Goal: Complete application form: Complete application form

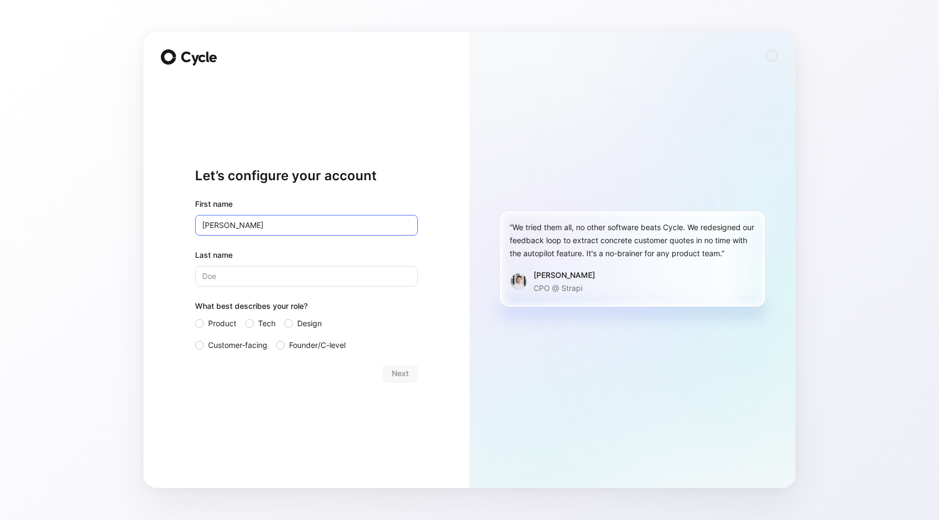
type input "[PERSON_NAME]"
click at [199, 321] on div at bounding box center [199, 323] width 9 height 9
click at [195, 317] on input "Product" at bounding box center [195, 317] width 0 height 0
click at [380, 371] on div "Next" at bounding box center [306, 373] width 223 height 17
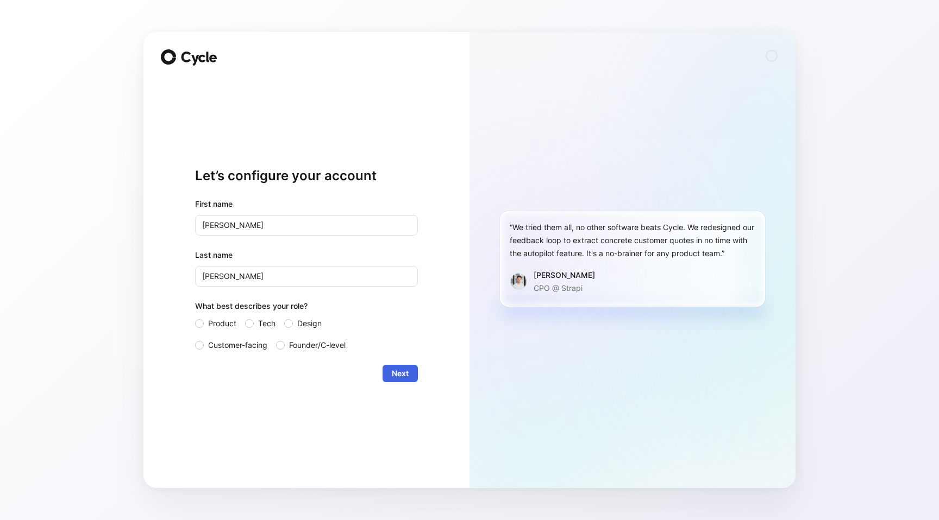
click at [393, 372] on span "Next" at bounding box center [400, 373] width 17 height 13
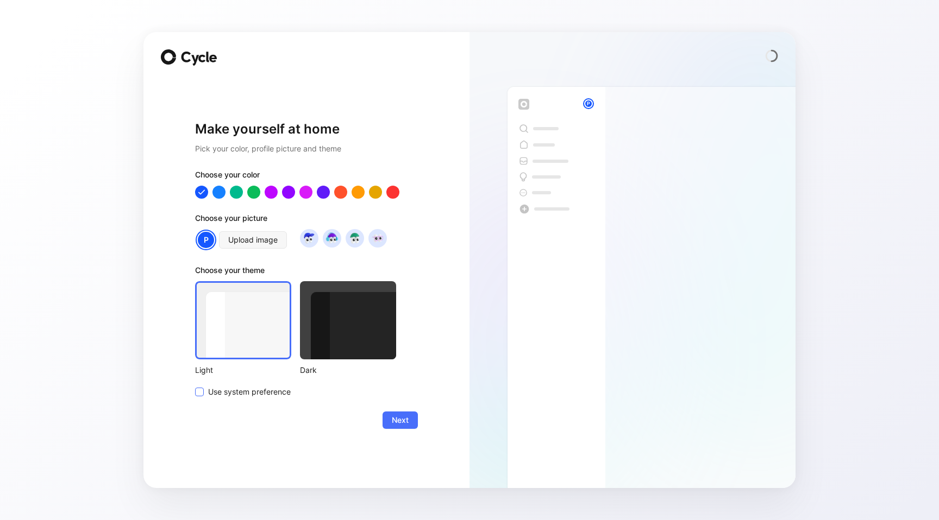
drag, startPoint x: 249, startPoint y: 389, endPoint x: 263, endPoint y: 389, distance: 14.1
click at [249, 389] on span "Use system preference" at bounding box center [249, 392] width 83 height 13
click at [195, 386] on input "Use system preference" at bounding box center [195, 386] width 0 height 0
click at [411, 426] on button "Next" at bounding box center [399, 420] width 35 height 17
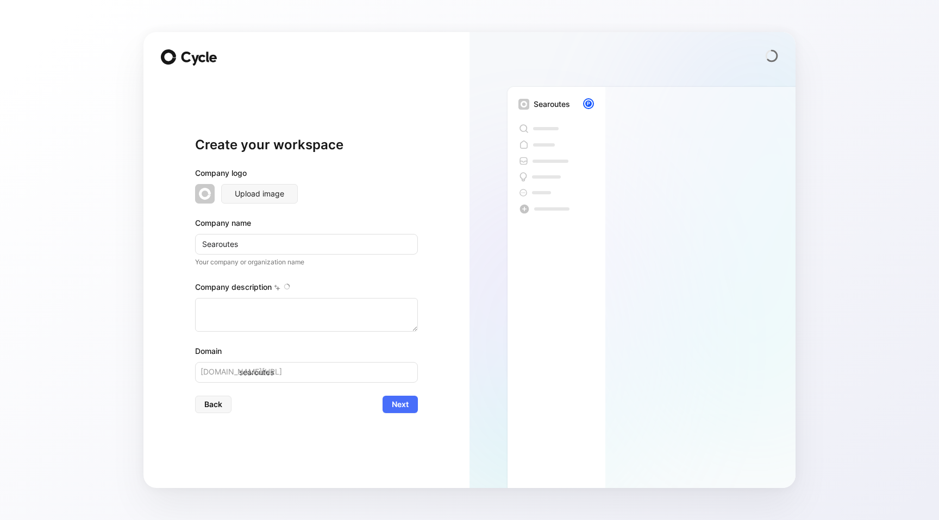
type textarea "Loremipsu do s ametconsec adipisc elitsed do eiusmodtem incididu utlabo etdolor…"
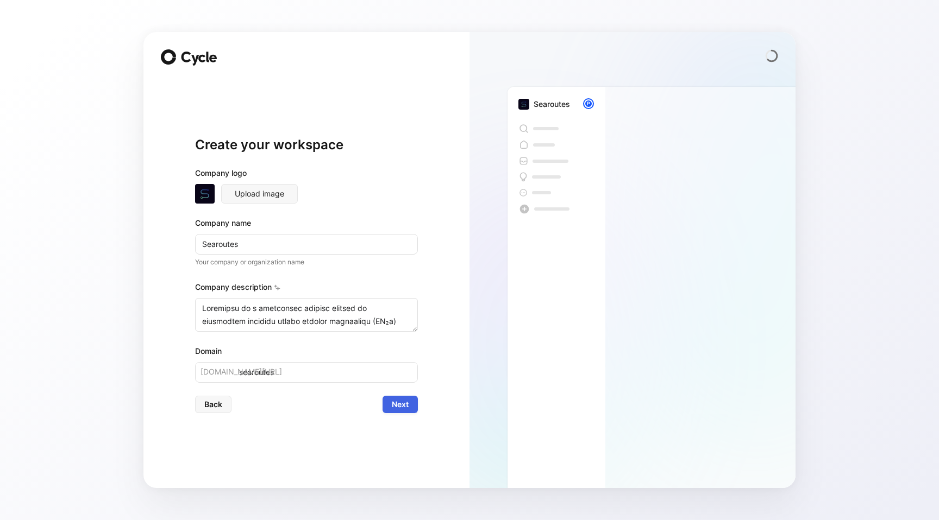
click at [410, 412] on button "Next" at bounding box center [399, 404] width 35 height 17
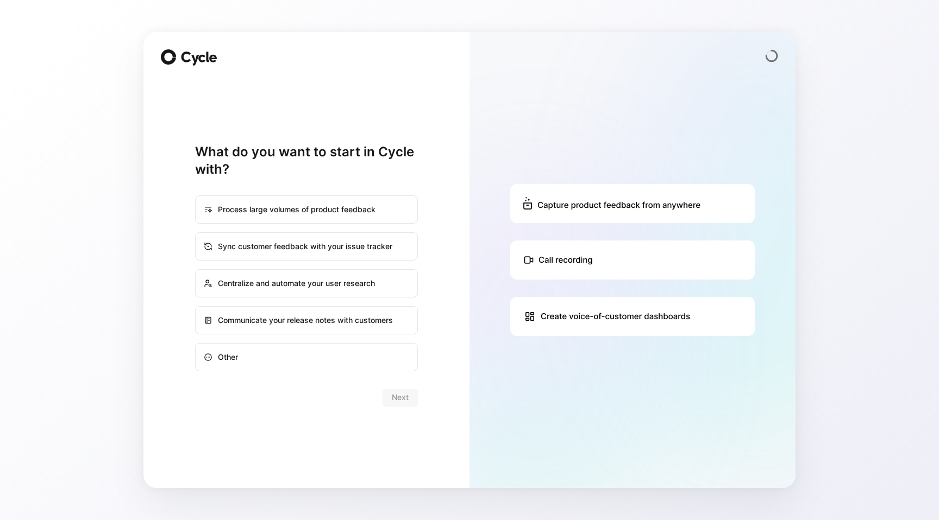
click at [345, 286] on div "Centralize and automate your user research" at bounding box center [306, 284] width 221 height 26
click at [196, 271] on input "Centralize and automate your user research" at bounding box center [196, 270] width 1 height 1
radio input "true"
click at [397, 404] on span "Next" at bounding box center [400, 397] width 17 height 13
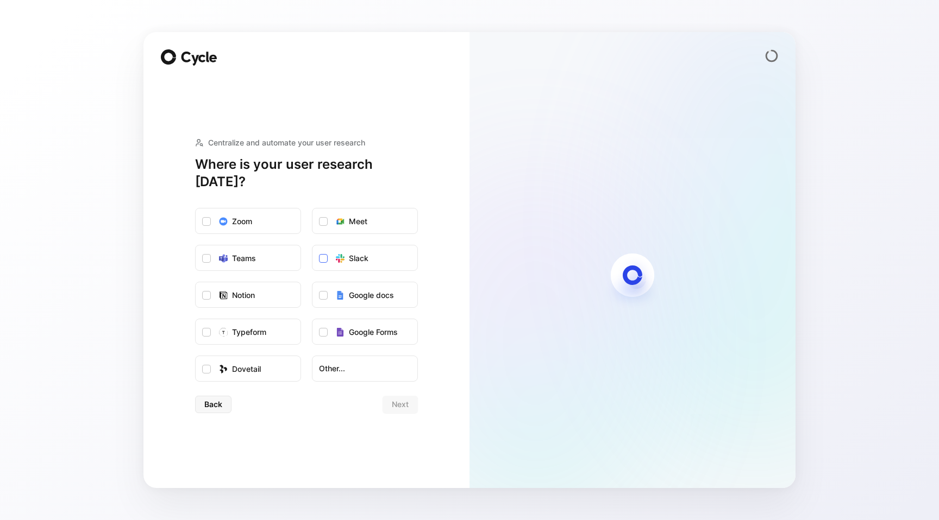
click at [323, 257] on icon at bounding box center [323, 259] width 5 height 4
click at [312, 246] on input "Slack" at bounding box center [312, 246] width 0 height 0
click at [402, 398] on span "Next" at bounding box center [400, 404] width 17 height 13
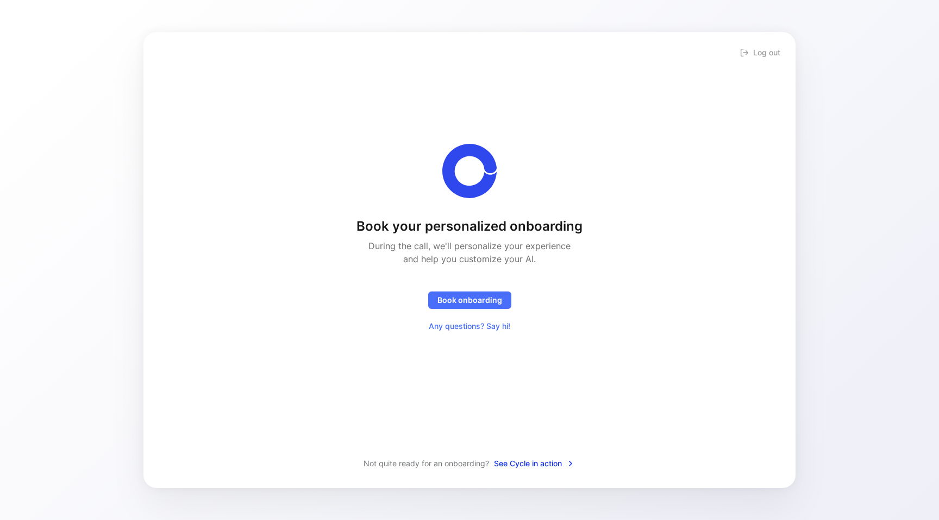
click at [554, 464] on span "See Cycle in action" at bounding box center [534, 463] width 81 height 13
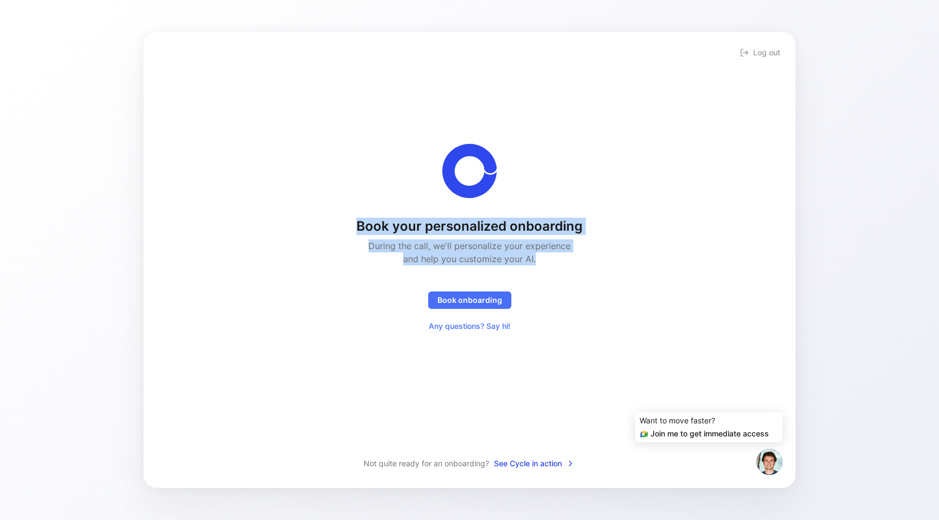
drag, startPoint x: 359, startPoint y: 225, endPoint x: 570, endPoint y: 266, distance: 215.7
click at [570, 267] on div "Book your personalized onboarding During the call, we'll personalize your exper…" at bounding box center [469, 276] width 226 height 117
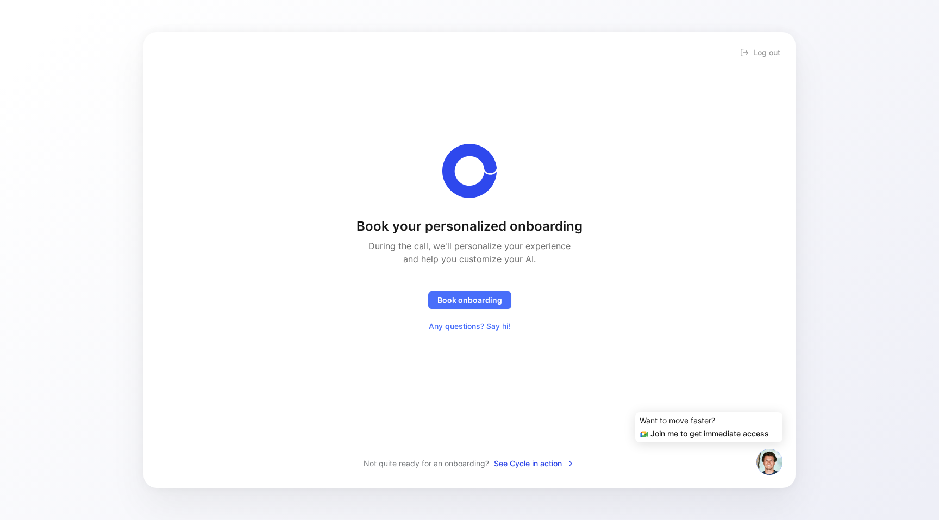
click at [489, 343] on div "Book your personalized onboarding During the call, we'll personalize your exper…" at bounding box center [469, 252] width 617 height 407
click at [524, 465] on span "See Cycle in action" at bounding box center [534, 463] width 81 height 13
